Goal: Information Seeking & Learning: Learn about a topic

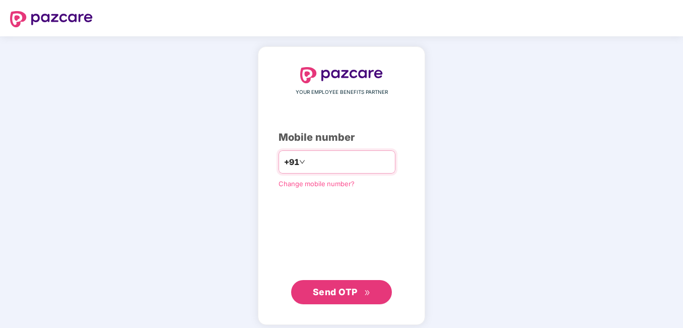
click at [310, 158] on input "number" at bounding box center [348, 162] width 83 height 16
click at [307, 160] on input "number" at bounding box center [348, 162] width 83 height 16
type input "**********"
click at [345, 291] on span "Send OTP" at bounding box center [335, 291] width 45 height 11
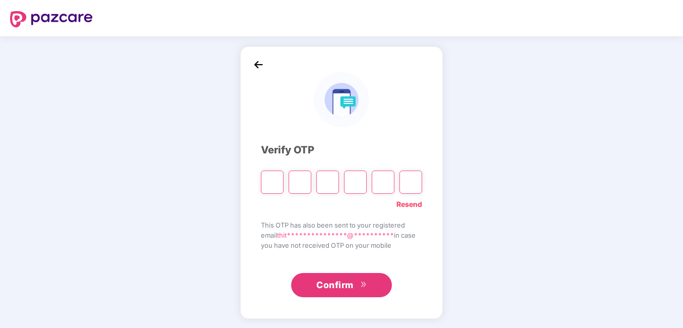
click at [271, 178] on input "Please enter verification code. Digit 1" at bounding box center [272, 181] width 23 height 23
click at [268, 180] on input "Please enter verification code. Digit 1" at bounding box center [272, 181] width 23 height 23
click at [225, 143] on div "**********" at bounding box center [341, 182] width 683 height 292
click at [271, 181] on input "Please enter verification code. Digit 1" at bounding box center [272, 181] width 23 height 23
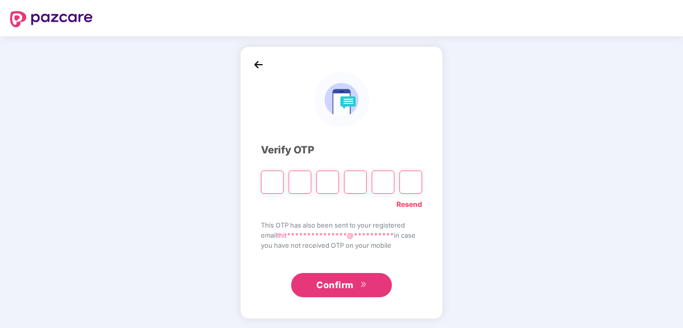
click at [271, 181] on input "Please enter verification code. Digit 1" at bounding box center [272, 181] width 23 height 23
type input "*"
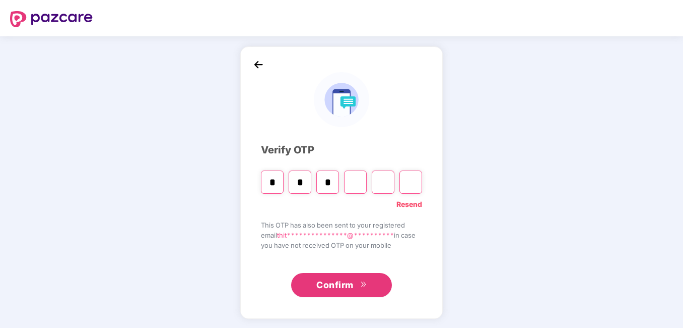
type input "*"
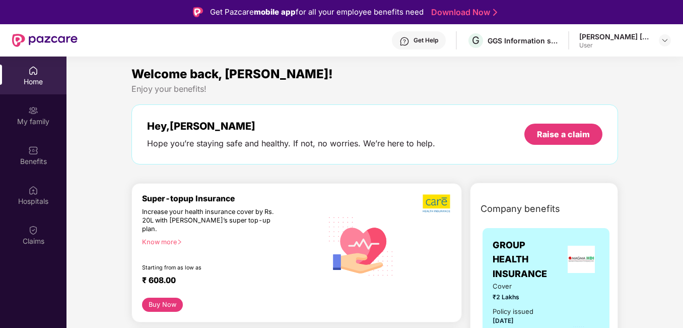
click at [640, 42] on div "User" at bounding box center [614, 45] width 71 height 8
click at [659, 38] on div at bounding box center [665, 40] width 12 height 12
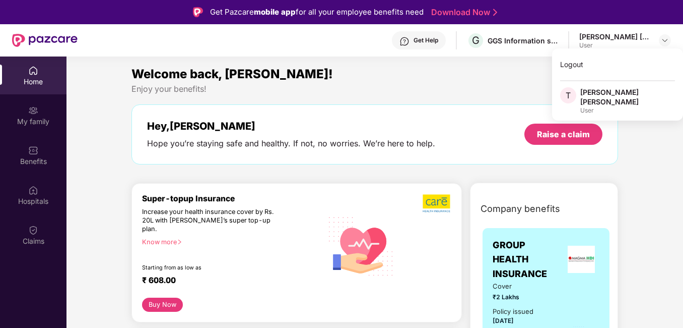
click at [504, 90] on div "Enjoy your benefits!" at bounding box center [375, 89] width 487 height 11
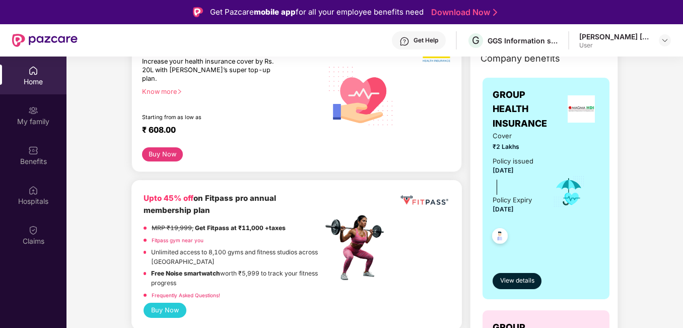
scroll to position [151, 0]
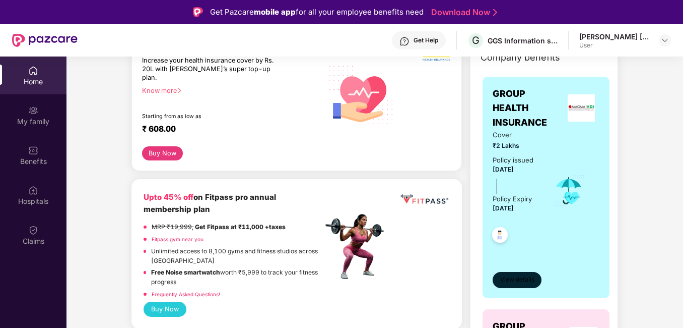
click at [515, 274] on button "View details" at bounding box center [517, 280] width 49 height 16
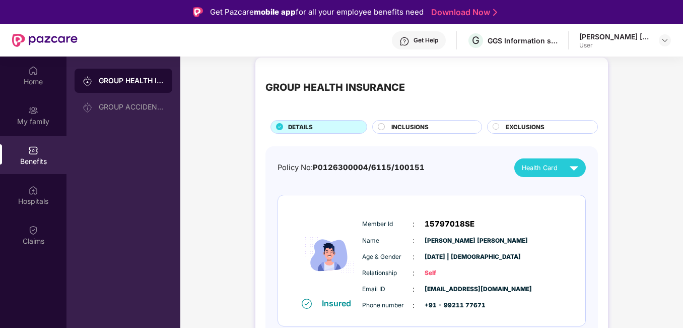
scroll to position [14, 0]
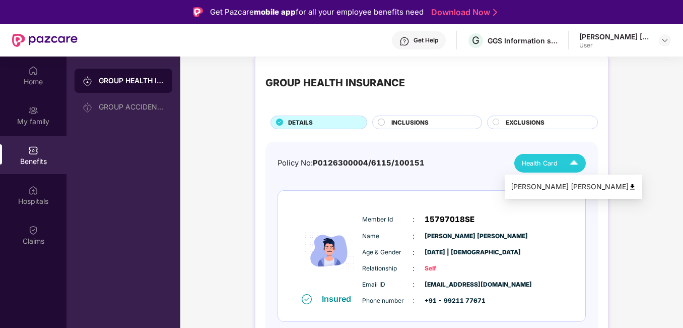
click at [570, 164] on img at bounding box center [574, 163] width 18 height 18
click at [627, 167] on div "GROUP HEALTH INSURANCE DETAILS INCLUSIONS EXCLUSIONS Policy No: P0126300004/611…" at bounding box center [431, 216] width 503 height 336
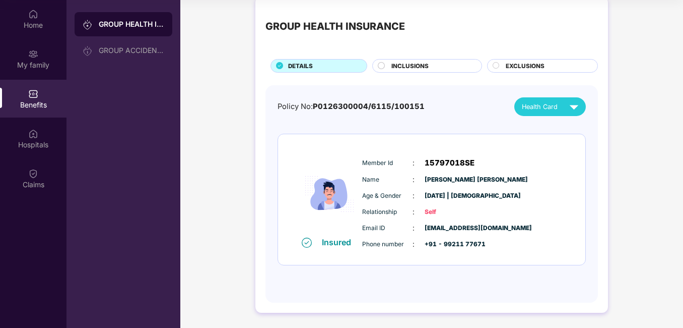
scroll to position [0, 0]
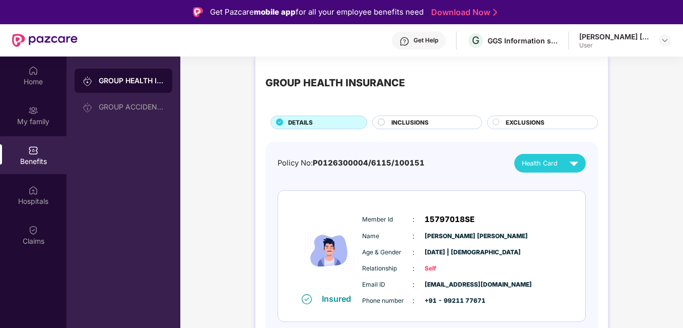
click at [424, 120] on span "INCLUSIONS" at bounding box center [410, 122] width 37 height 9
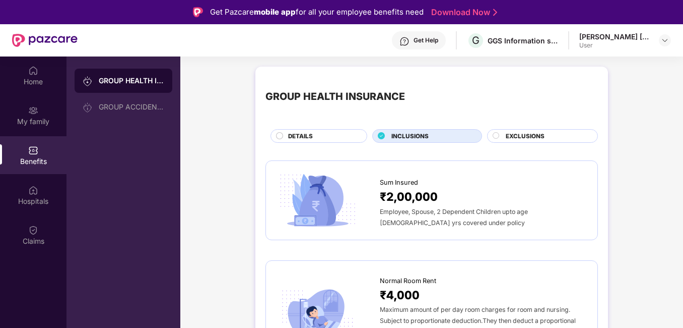
click at [511, 134] on span "EXCLUSIONS" at bounding box center [525, 136] width 39 height 9
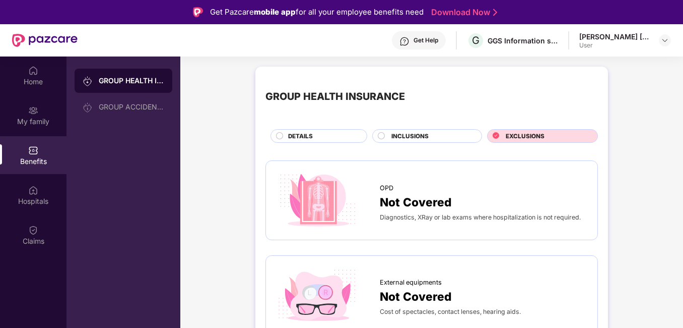
click at [446, 138] on div "INCLUSIONS" at bounding box center [431, 137] width 90 height 11
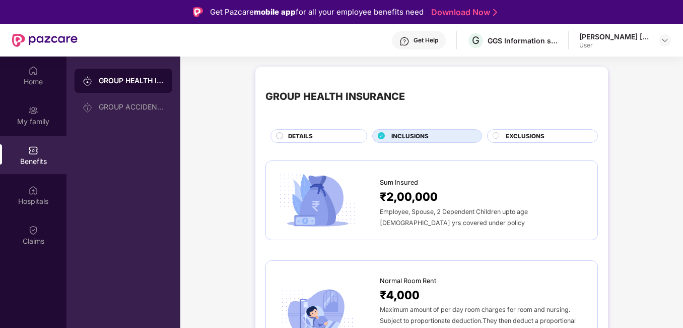
click at [430, 196] on span "₹2,00,000" at bounding box center [409, 196] width 58 height 18
click at [104, 108] on div "GROUP ACCIDENTAL INSURANCE" at bounding box center [132, 107] width 66 height 8
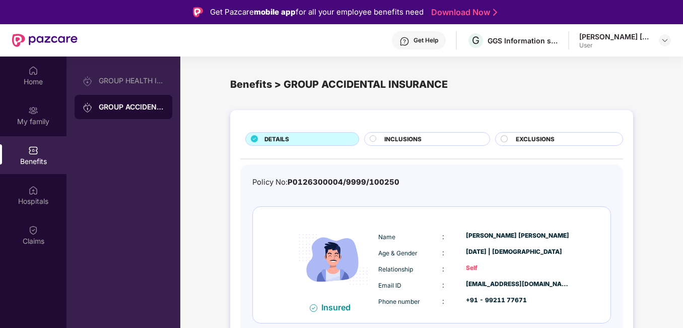
scroll to position [2, 0]
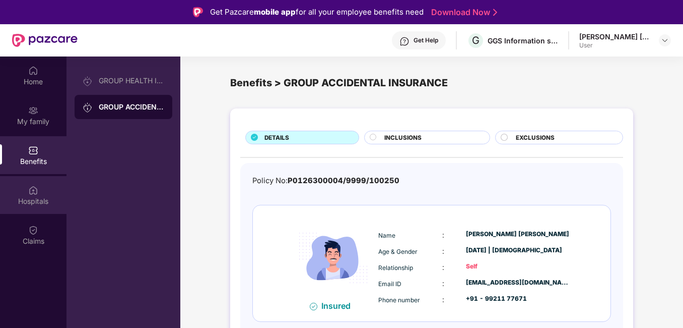
click at [35, 197] on div "Hospitals" at bounding box center [33, 201] width 67 height 10
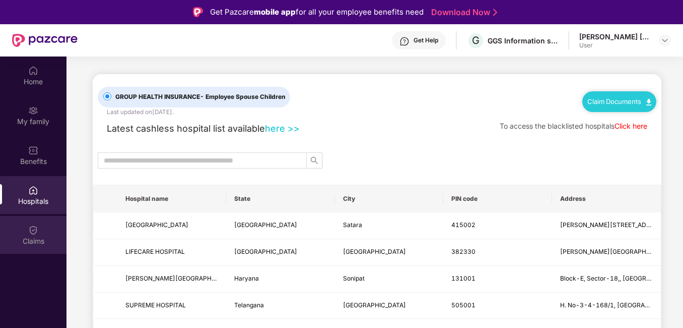
click at [36, 236] on div "Claims" at bounding box center [33, 241] width 67 height 10
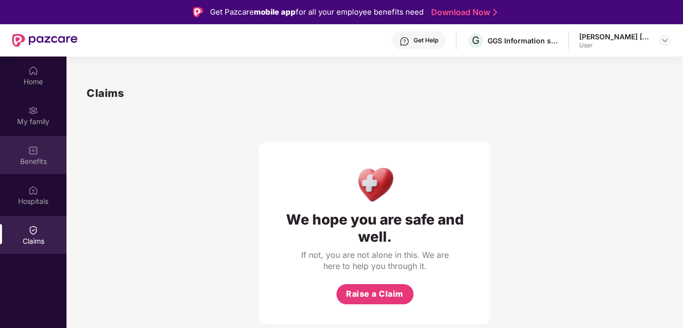
click at [24, 149] on div "Benefits" at bounding box center [33, 155] width 67 height 38
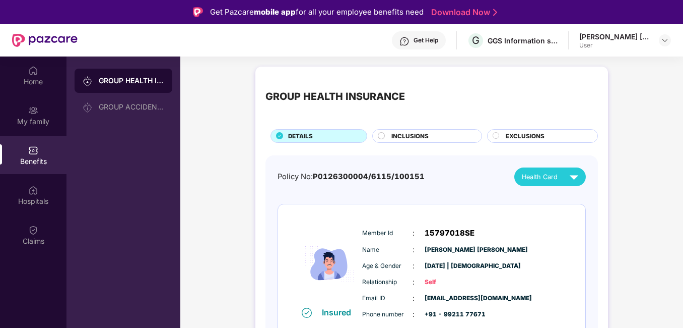
click at [405, 134] on span "INCLUSIONS" at bounding box center [410, 136] width 37 height 9
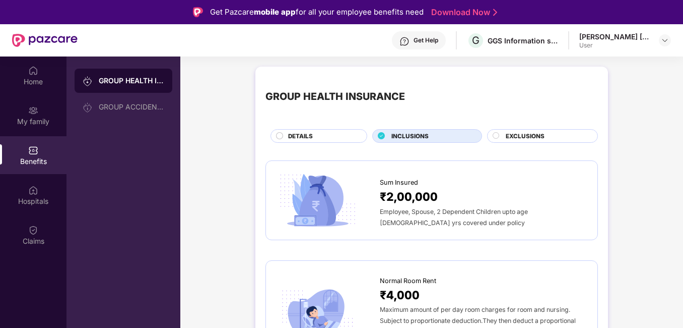
click at [334, 130] on div "DETAILS" at bounding box center [319, 136] width 97 height 14
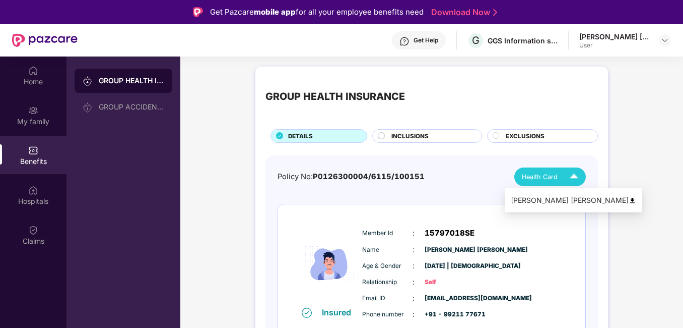
click at [574, 180] on img at bounding box center [574, 177] width 18 height 18
click at [629, 199] on img at bounding box center [633, 201] width 8 height 8
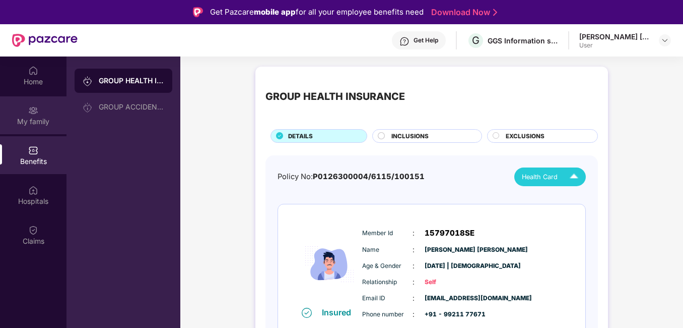
click at [28, 112] on div "My family" at bounding box center [33, 115] width 67 height 38
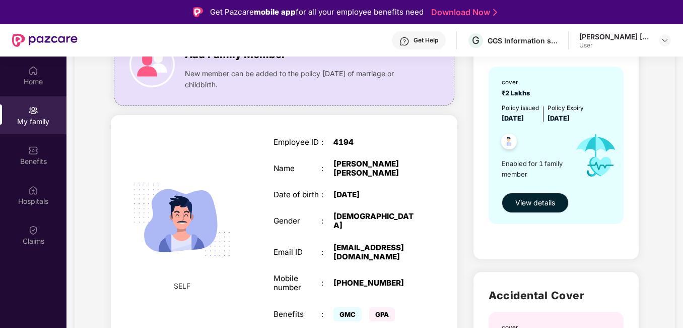
scroll to position [50, 0]
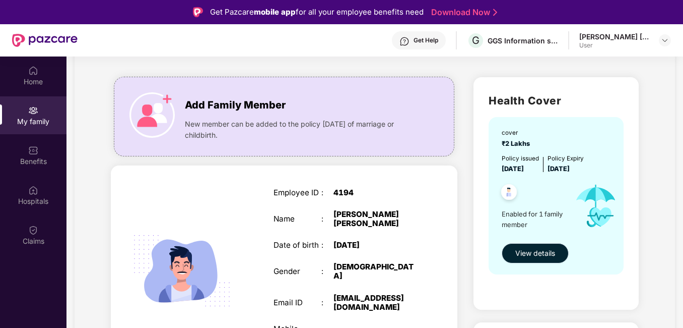
click at [535, 253] on span "View details" at bounding box center [535, 252] width 40 height 11
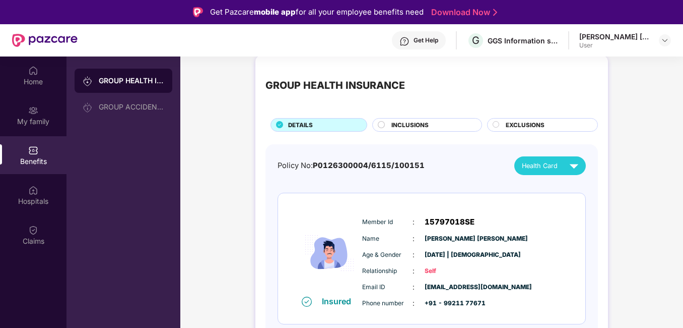
scroll to position [14, 0]
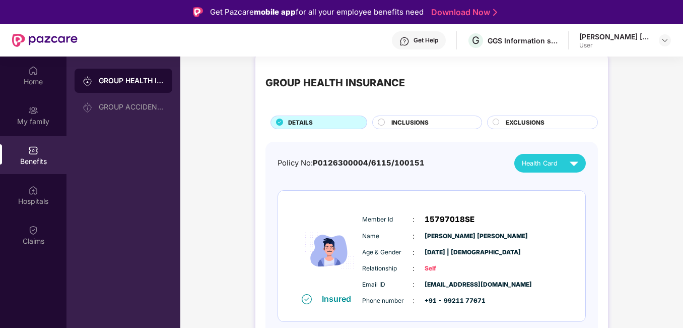
click at [414, 117] on div "INCLUSIONS" at bounding box center [426, 122] width 109 height 14
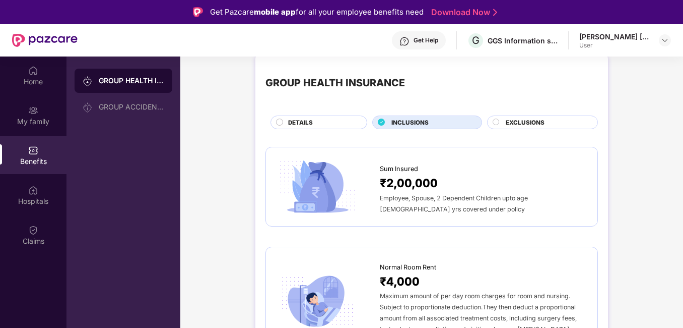
click at [469, 194] on span "Employee, Spouse, 2 Dependent Children upto age [DEMOGRAPHIC_DATA] yrs covered …" at bounding box center [454, 203] width 148 height 19
click at [398, 181] on span "₹2,00,000" at bounding box center [409, 183] width 58 height 18
drag, startPoint x: 398, startPoint y: 181, endPoint x: 346, endPoint y: 186, distance: 52.1
click at [346, 186] on img at bounding box center [317, 186] width 83 height 58
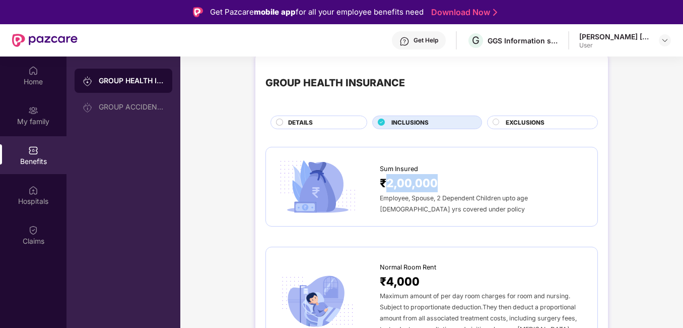
click at [346, 186] on img at bounding box center [317, 186] width 83 height 58
click at [32, 73] on img at bounding box center [33, 71] width 10 height 10
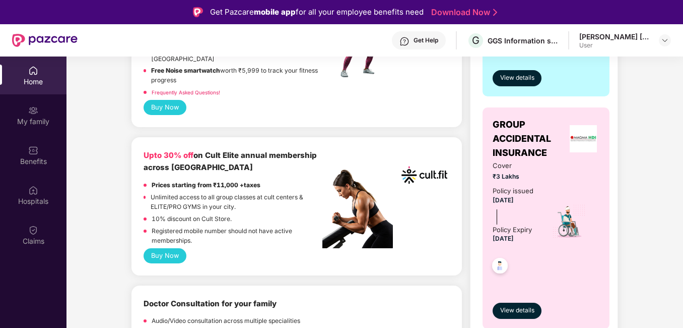
scroll to position [403, 0]
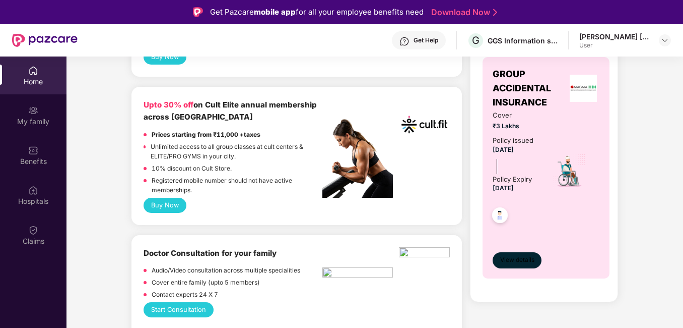
click at [518, 260] on span "View details" at bounding box center [517, 260] width 34 height 10
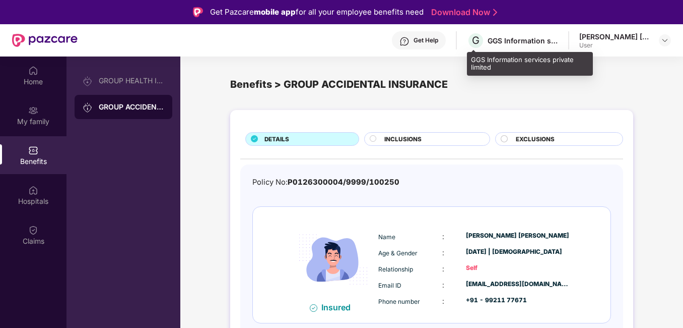
click at [502, 47] on div "G GGS Information services private limited" at bounding box center [512, 41] width 91 height 18
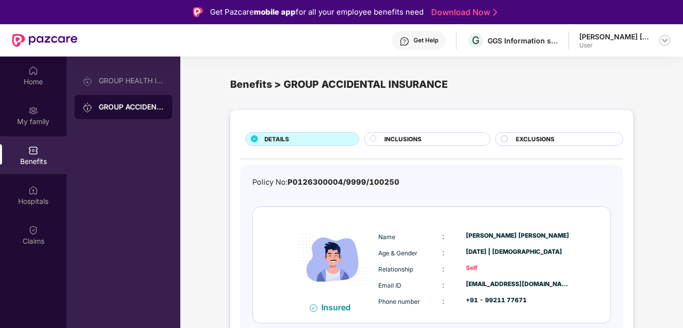
click at [667, 43] on img at bounding box center [665, 40] width 8 height 8
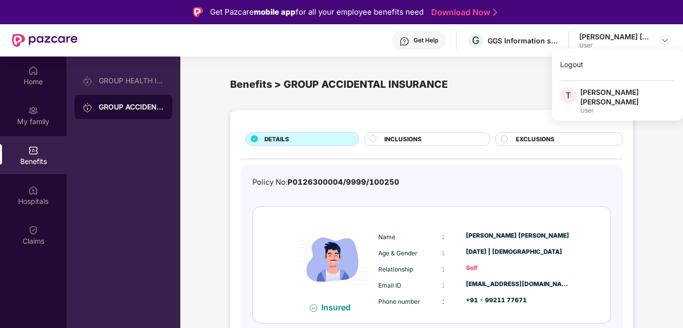
click at [523, 80] on div "Benefits > GROUP ACCIDENTAL INSURANCE" at bounding box center [431, 85] width 403 height 16
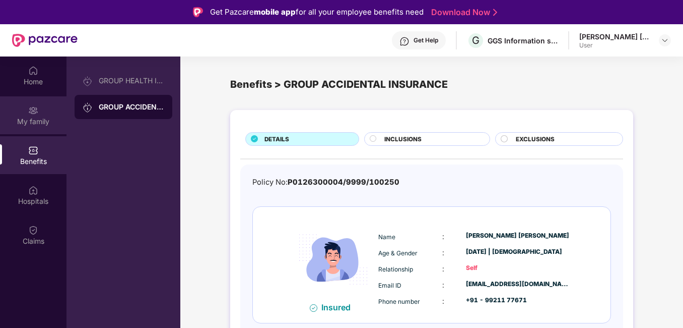
click at [43, 111] on div "My family" at bounding box center [33, 115] width 67 height 38
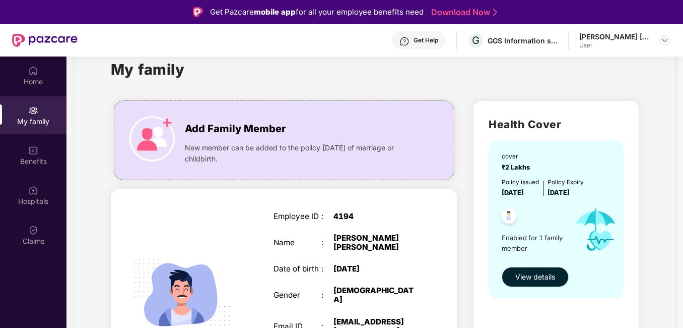
scroll to position [50, 0]
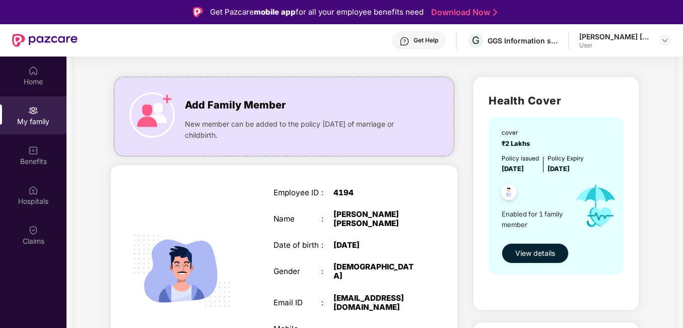
click at [29, 112] on img at bounding box center [33, 110] width 10 height 10
click at [31, 154] on img at bounding box center [33, 150] width 10 height 10
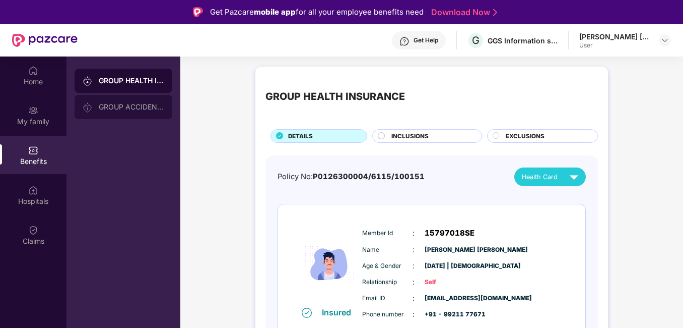
click at [121, 105] on div "GROUP ACCIDENTAL INSURANCE" at bounding box center [132, 107] width 66 height 8
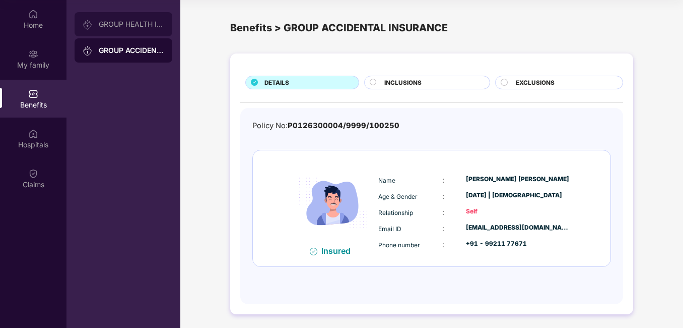
click at [120, 23] on div "GROUP HEALTH INSURANCE" at bounding box center [132, 24] width 66 height 8
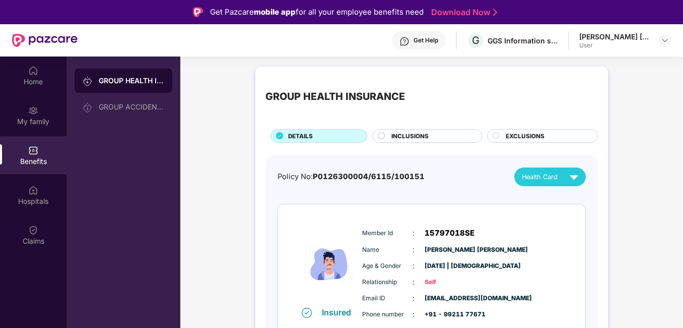
scroll to position [14, 0]
